Goal: Information Seeking & Learning: Check status

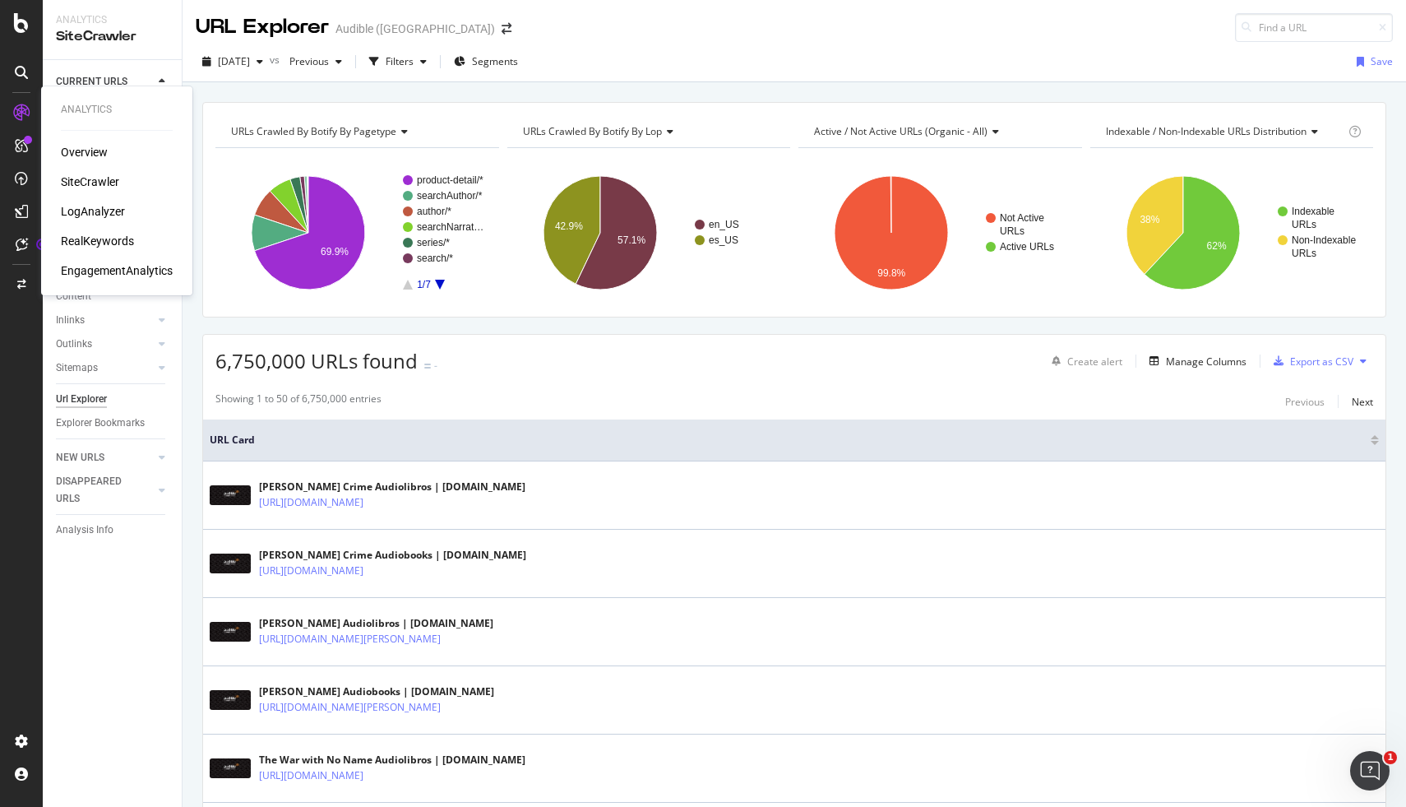
click at [98, 211] on div "LogAnalyzer" at bounding box center [93, 211] width 64 height 16
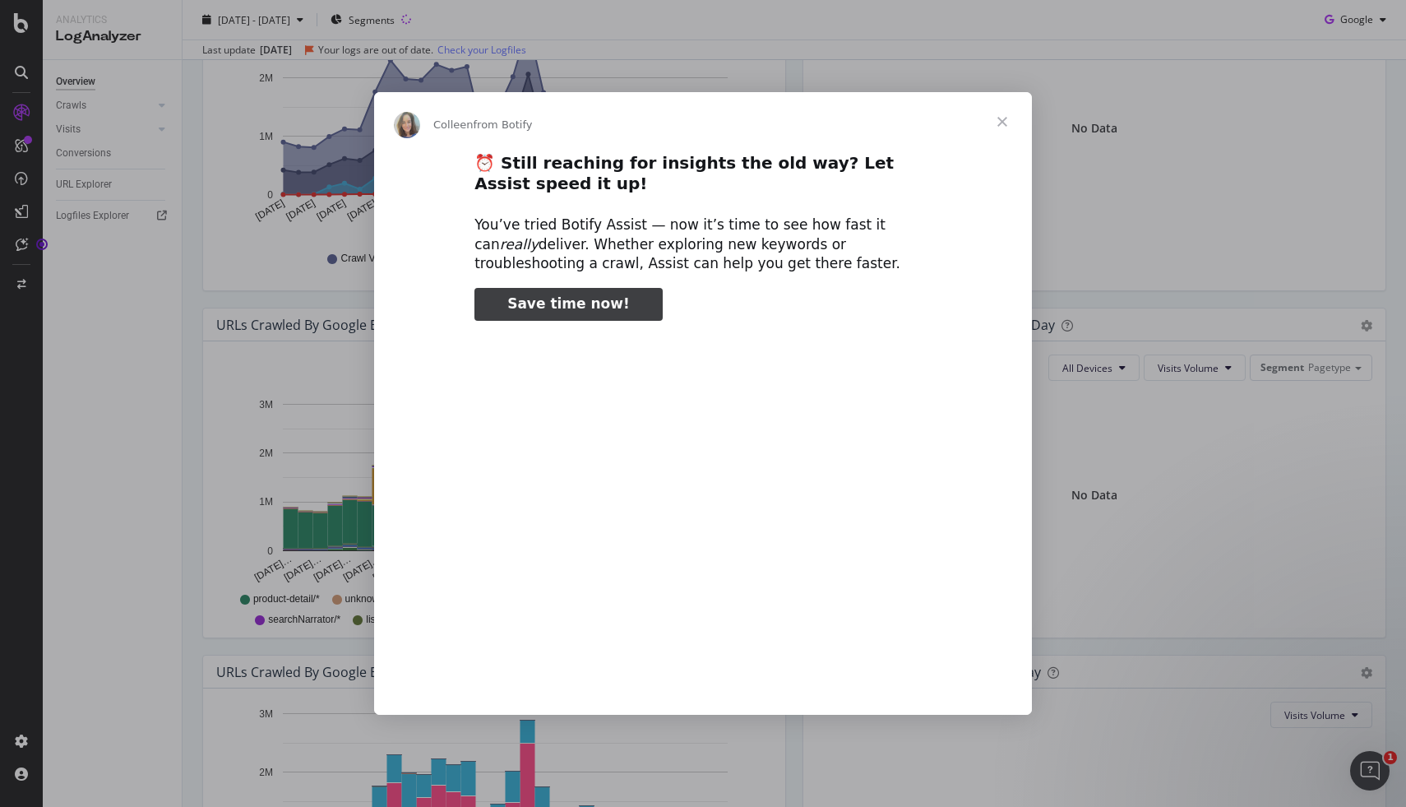
type input "494049"
click at [995, 113] on span "Close" at bounding box center [1002, 121] width 59 height 59
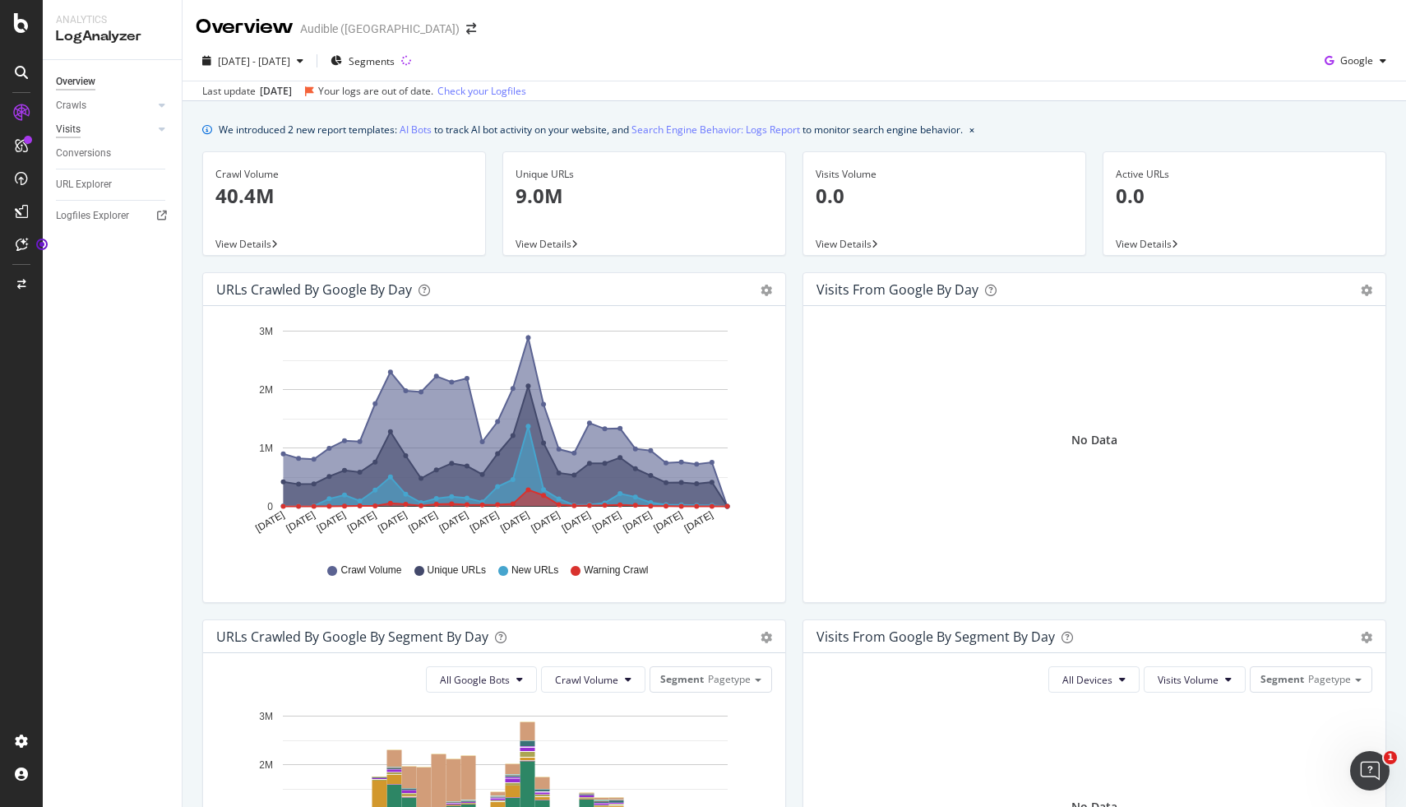
click at [72, 126] on div "Visits" at bounding box center [68, 129] width 25 height 17
